Goal: Task Accomplishment & Management: Manage account settings

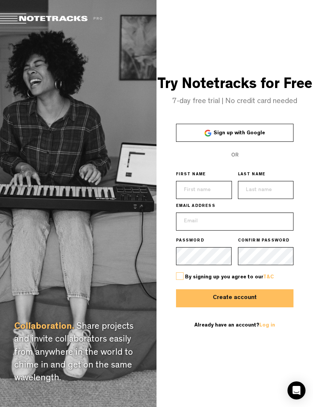
click at [266, 333] on div "Already have an account? Log in" at bounding box center [235, 325] width 118 height 24
click at [261, 328] on link "Log in" at bounding box center [268, 324] width 16 height 5
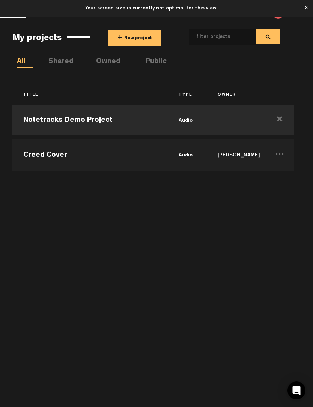
click at [304, 8] on div "X" at bounding box center [306, 8] width 11 height 11
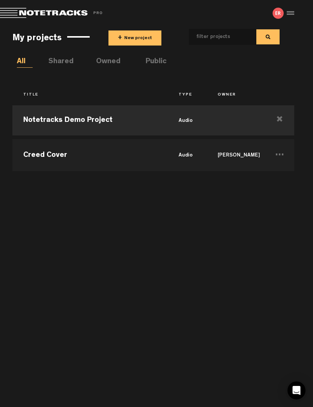
click at [290, 16] on div at bounding box center [289, 13] width 11 height 11
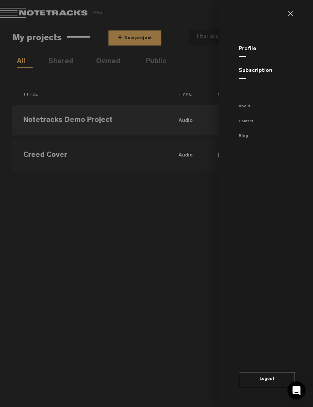
click at [268, 72] on link "Subscription" at bounding box center [256, 71] width 34 height 6
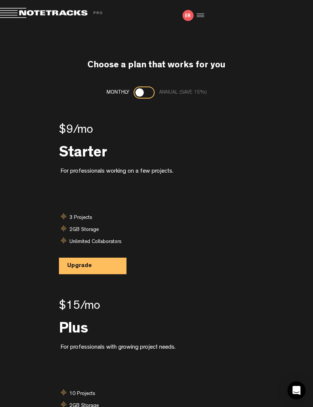
click at [12, 9] on span at bounding box center [52, 13] width 105 height 11
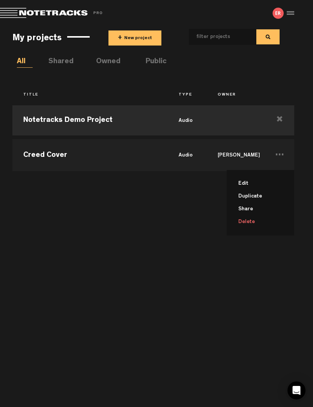
click at [254, 224] on li "Delete" at bounding box center [265, 221] width 59 height 13
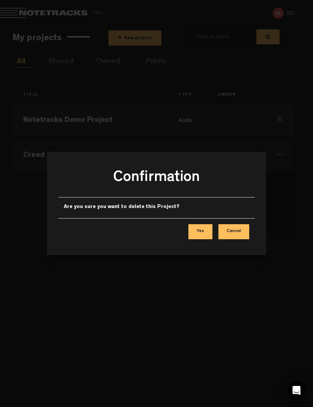
click at [205, 232] on button "Yes" at bounding box center [201, 231] width 24 height 15
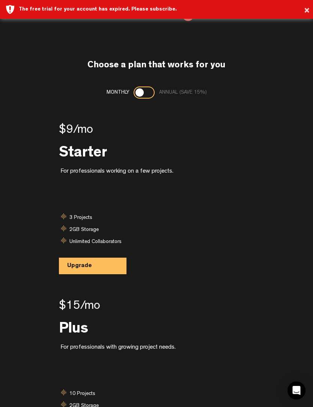
click at [309, 3] on button "×" at bounding box center [307, 10] width 6 height 15
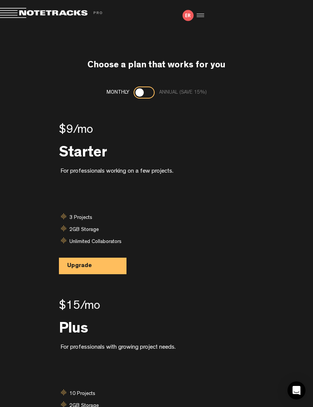
click at [199, 16] on div at bounding box center [199, 15] width 11 height 11
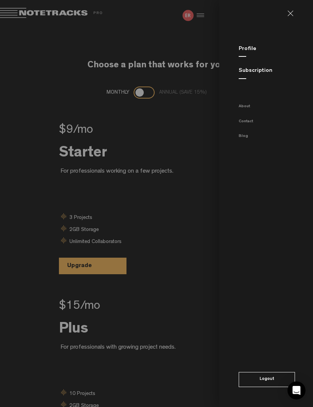
click at [263, 73] on link "Subscription" at bounding box center [256, 71] width 34 height 6
click at [258, 73] on link "Subscription" at bounding box center [256, 71] width 34 height 6
click at [296, 15] on link at bounding box center [294, 14] width 12 height 6
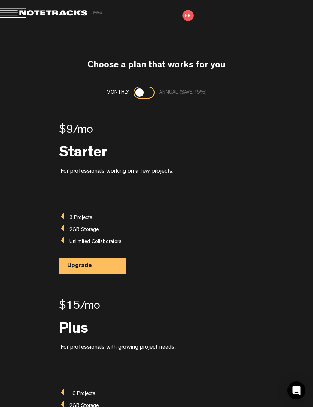
click at [199, 20] on div at bounding box center [199, 15] width 11 height 11
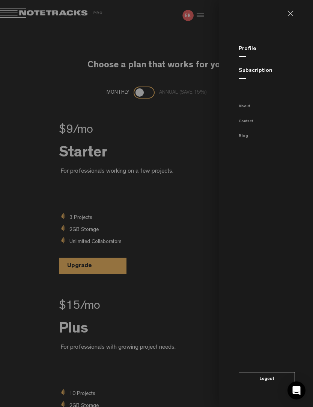
click at [260, 71] on link "Subscription" at bounding box center [256, 71] width 34 height 6
click at [251, 49] on link "Profile" at bounding box center [248, 49] width 18 height 6
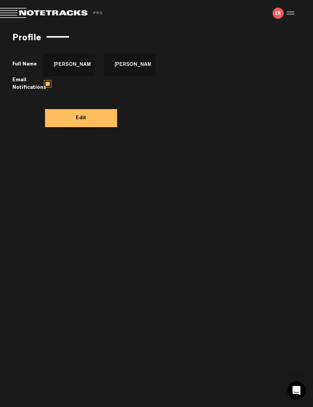
click at [295, 13] on div at bounding box center [289, 13] width 11 height 11
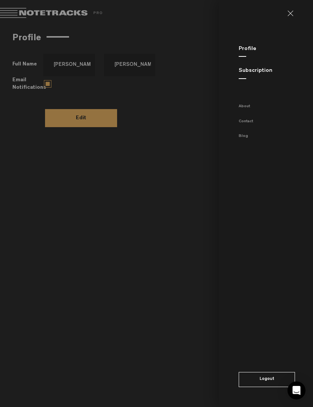
click at [255, 71] on link "Subscription" at bounding box center [256, 71] width 34 height 6
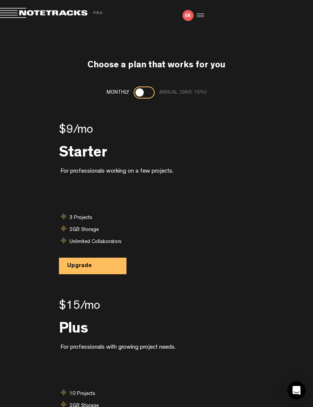
click at [142, 92] on div at bounding box center [140, 92] width 8 height 8
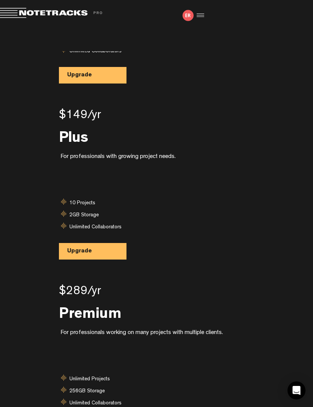
scroll to position [194, 0]
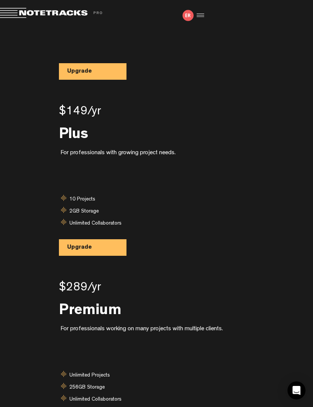
click at [77, 252] on button "Upgrade" at bounding box center [93, 247] width 68 height 17
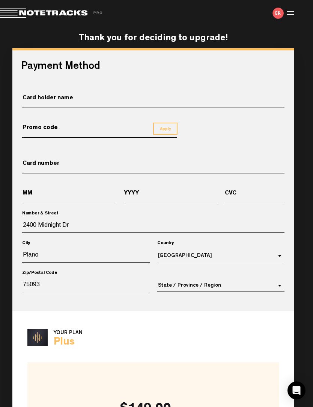
click at [11, 11] on span at bounding box center [52, 13] width 105 height 11
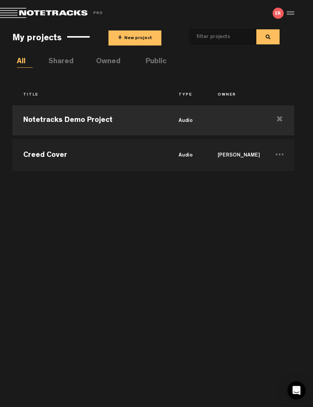
click at [30, 12] on span at bounding box center [52, 13] width 105 height 11
click at [65, 17] on span at bounding box center [52, 13] width 105 height 11
click at [294, 14] on div at bounding box center [289, 13] width 11 height 11
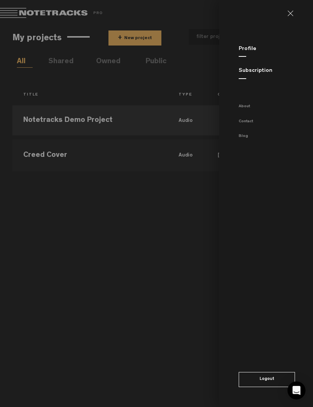
click at [186, 224] on md-backdrop at bounding box center [156, 203] width 313 height 407
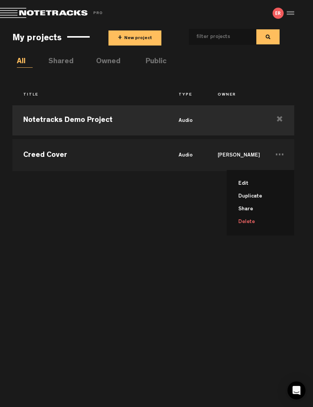
click at [254, 219] on li "Delete" at bounding box center [265, 221] width 59 height 13
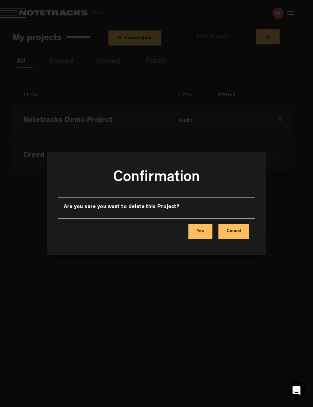
click at [202, 236] on button "Yes" at bounding box center [201, 231] width 24 height 15
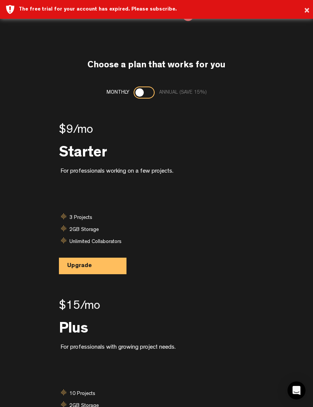
click at [305, 12] on button "×" at bounding box center [307, 10] width 6 height 15
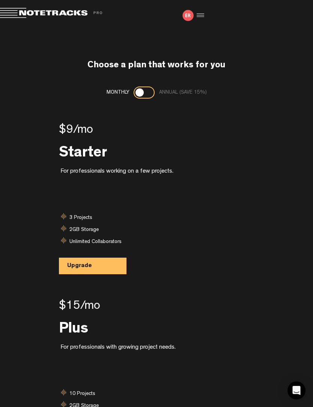
click at [18, 13] on span at bounding box center [52, 13] width 105 height 11
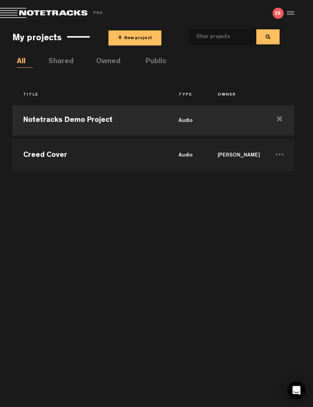
click at [39, 33] on div "My projects + New project" at bounding box center [192, 36] width 360 height 21
click at [56, 63] on li "Shared" at bounding box center [56, 61] width 16 height 11
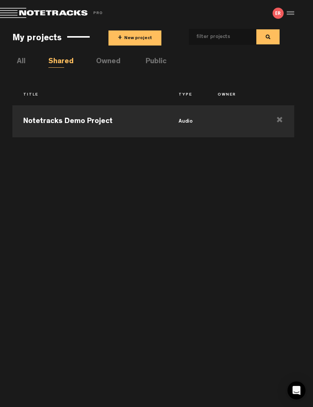
click at [106, 62] on li "Owned" at bounding box center [104, 61] width 16 height 11
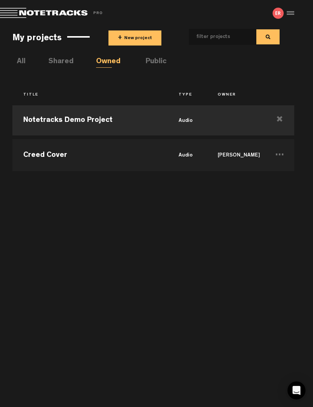
click at [162, 65] on li "Public" at bounding box center [154, 61] width 16 height 11
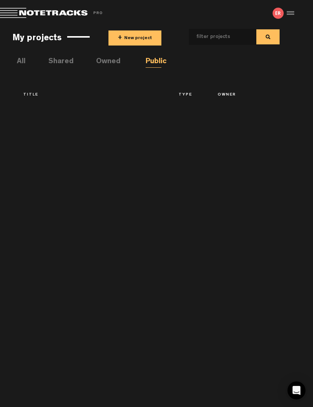
click at [18, 64] on li "All" at bounding box center [25, 61] width 16 height 11
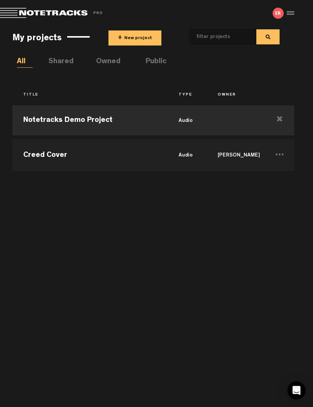
click at [222, 157] on td "Eric Rader" at bounding box center [236, 154] width 58 height 34
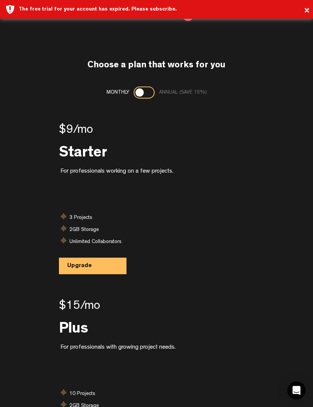
click at [308, 12] on button "×" at bounding box center [307, 10] width 6 height 15
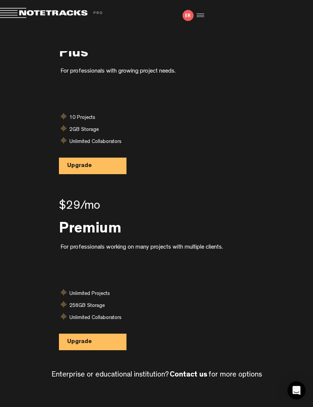
scroll to position [276, 0]
click at [192, 371] on b "Contact us" at bounding box center [189, 375] width 38 height 8
